Goal: Transaction & Acquisition: Subscribe to service/newsletter

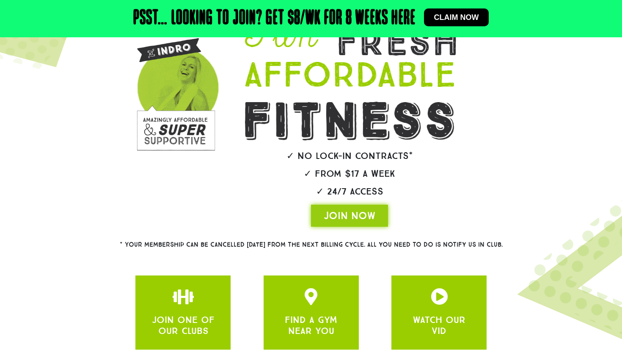
scroll to position [100, 0]
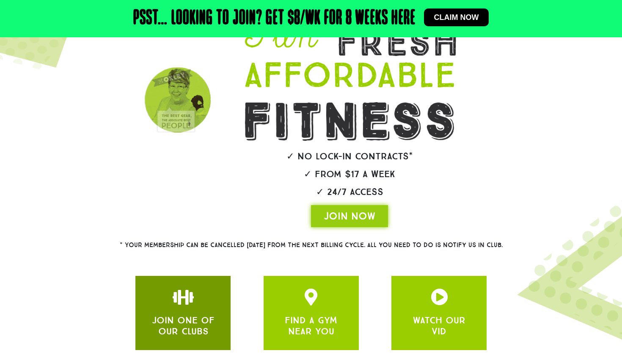
click at [198, 325] on div "JOIN ONE OF OUR CLUBS" at bounding box center [183, 312] width 70 height 49
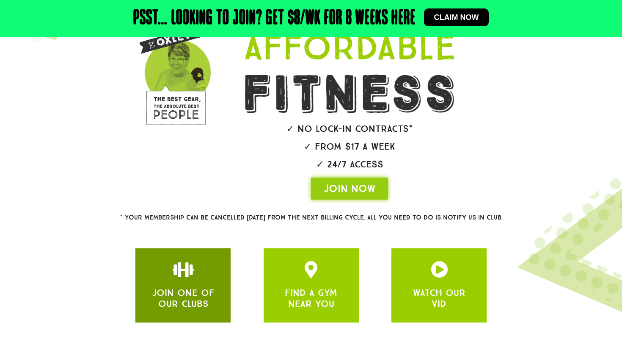
scroll to position [128, 0]
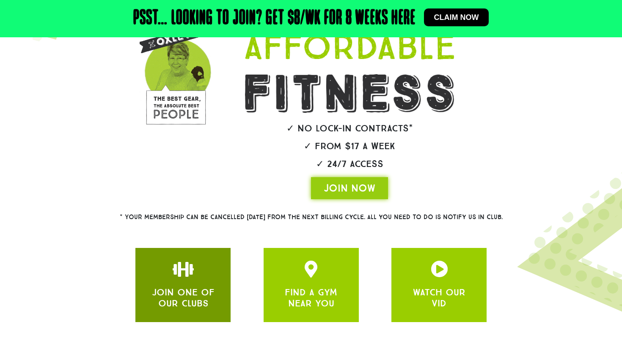
click at [181, 309] on link "JOIN ONE OF OUR CLUBS" at bounding box center [183, 297] width 63 height 22
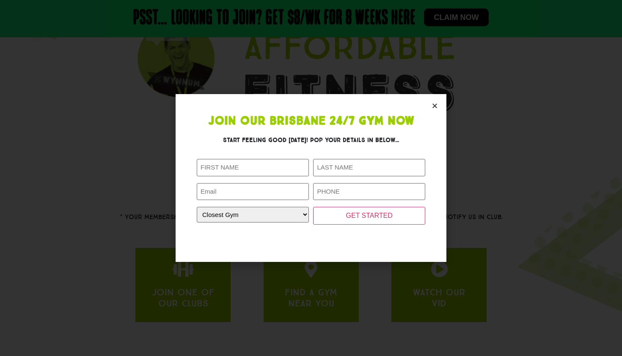
click at [432, 105] on icon "Close" at bounding box center [435, 105] width 6 height 6
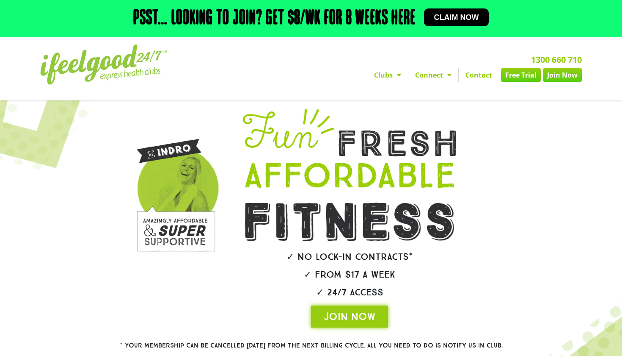
click at [461, 10] on link "Claim now" at bounding box center [456, 17] width 65 height 18
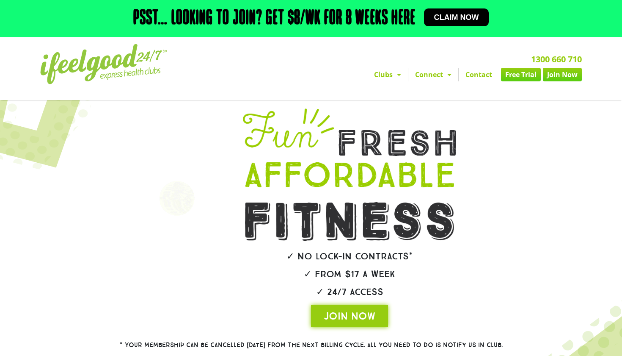
scroll to position [129, 0]
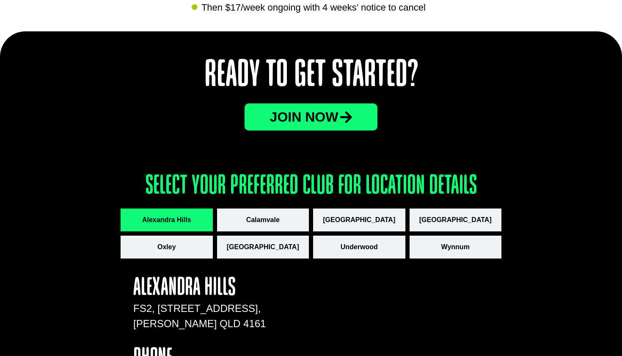
scroll to position [1036, 0]
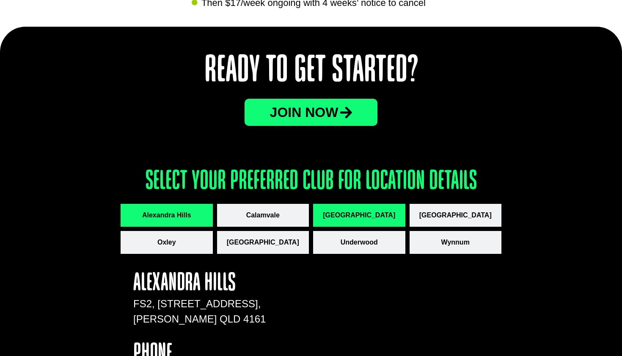
click at [378, 210] on span "[GEOGRAPHIC_DATA]" at bounding box center [359, 215] width 72 height 10
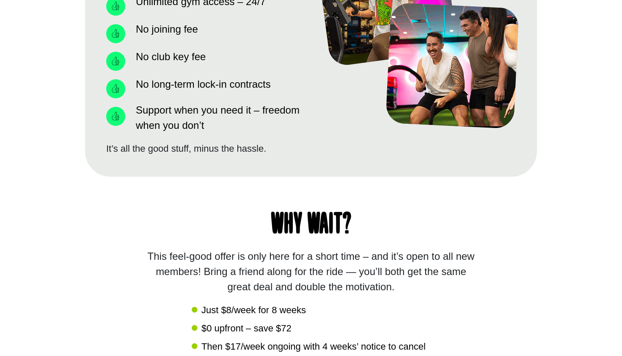
scroll to position [552, 0]
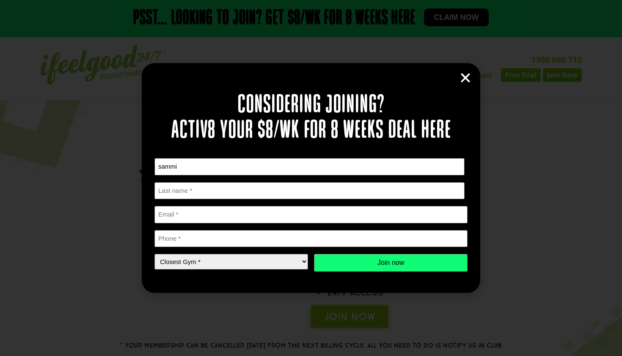
type input "Sammi"
type input "S"
type input "[EMAIL_ADDRESS][DOMAIN_NAME]"
type input "0489144051"
select select "Coopers Plains"
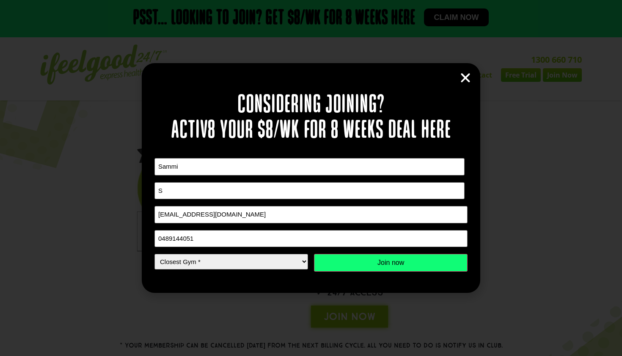
click at [356, 262] on input "Join now" at bounding box center [391, 263] width 154 height 18
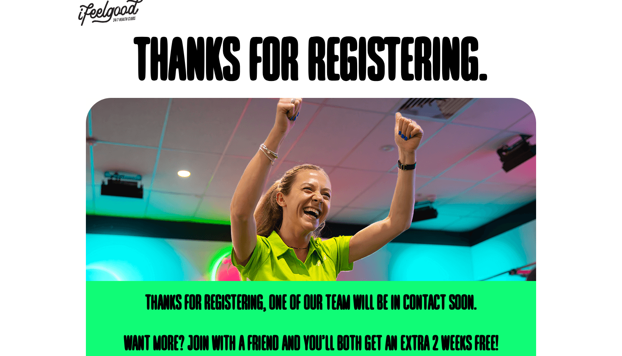
scroll to position [9, 0]
